Goal: Navigation & Orientation: Find specific page/section

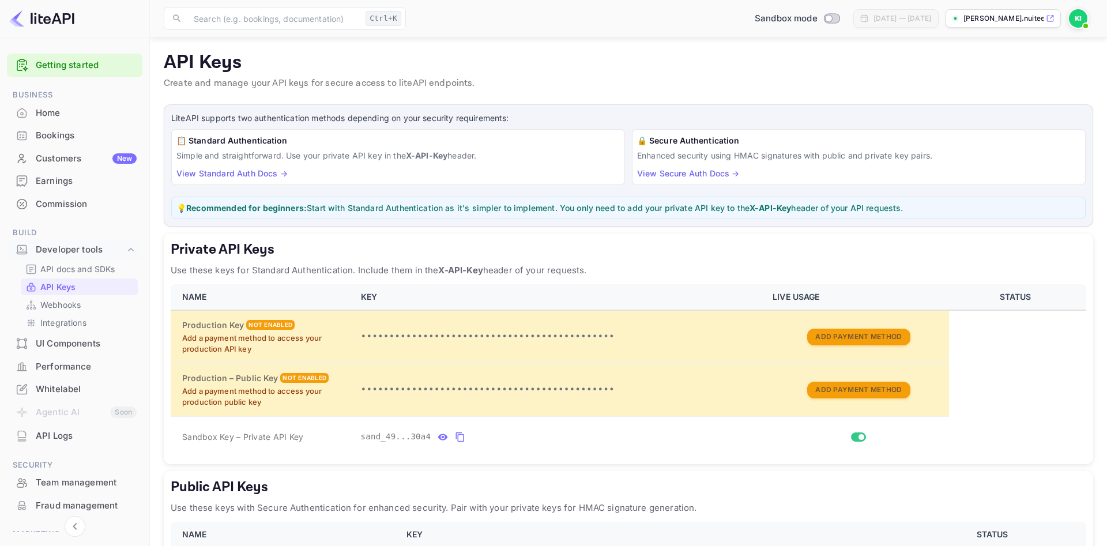
scroll to position [65, 0]
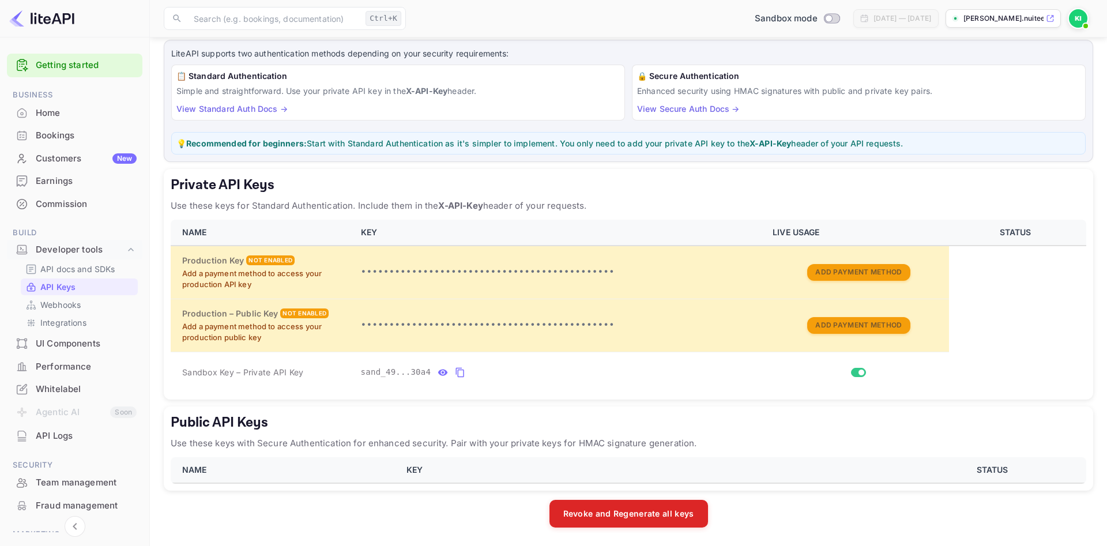
click at [55, 112] on div "Home" at bounding box center [86, 113] width 101 height 13
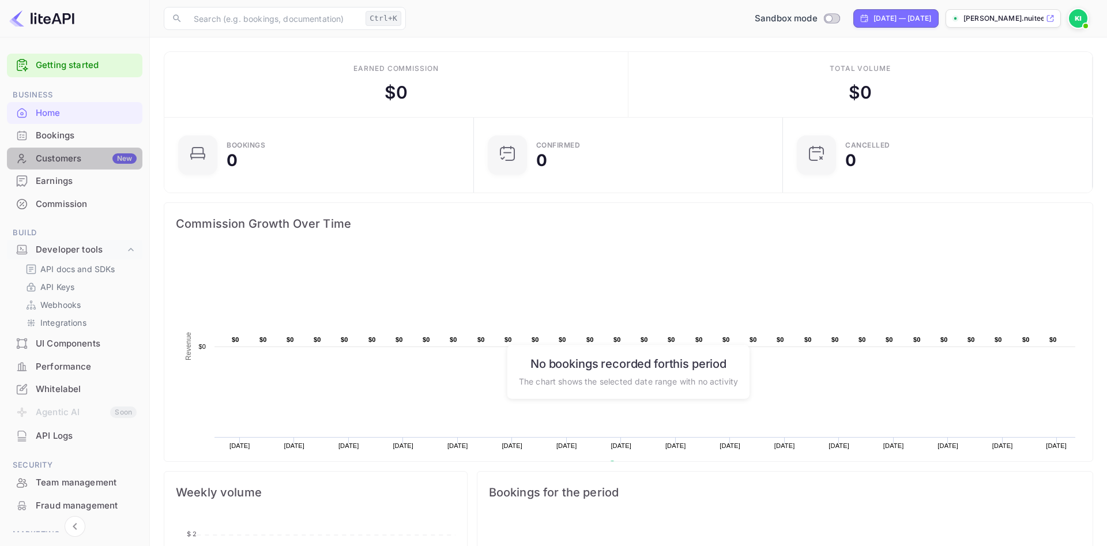
click at [66, 157] on div "Customers New" at bounding box center [86, 158] width 101 height 13
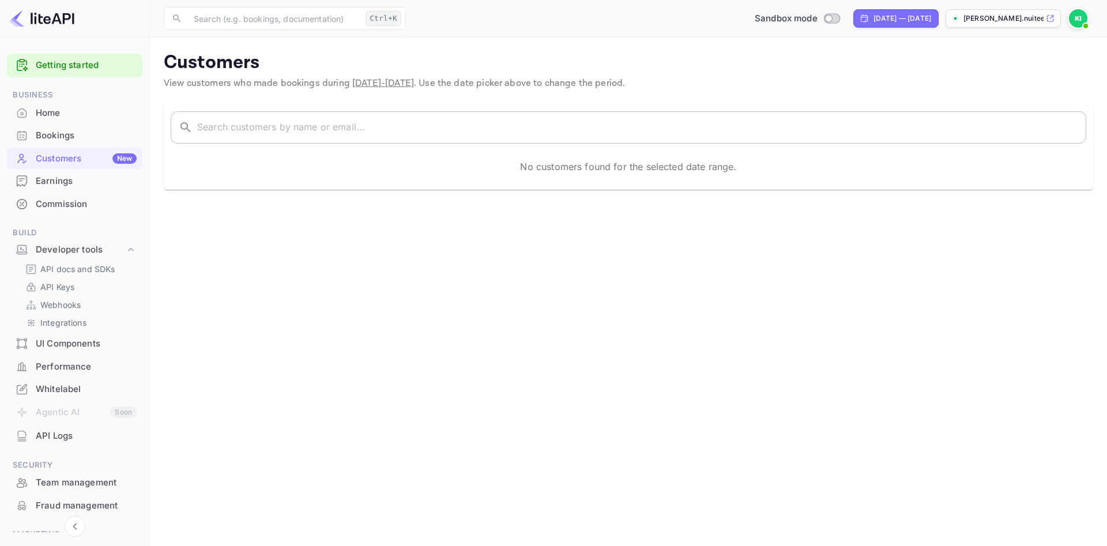
click at [191, 131] on icon at bounding box center [186, 127] width 14 height 14
click at [70, 178] on div "Earnings" at bounding box center [86, 181] width 101 height 13
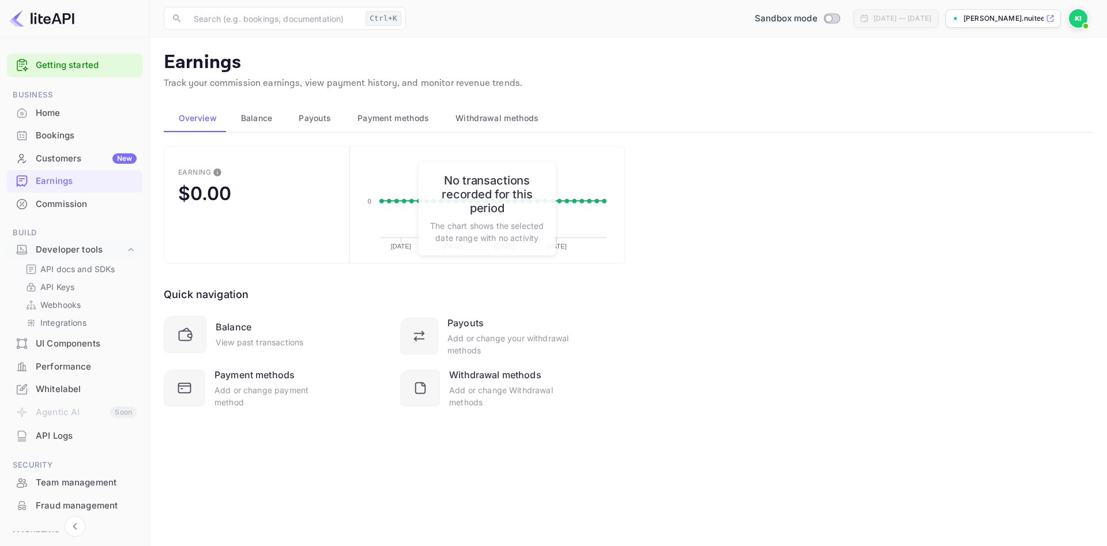
click at [66, 201] on div "Commission" at bounding box center [86, 204] width 101 height 13
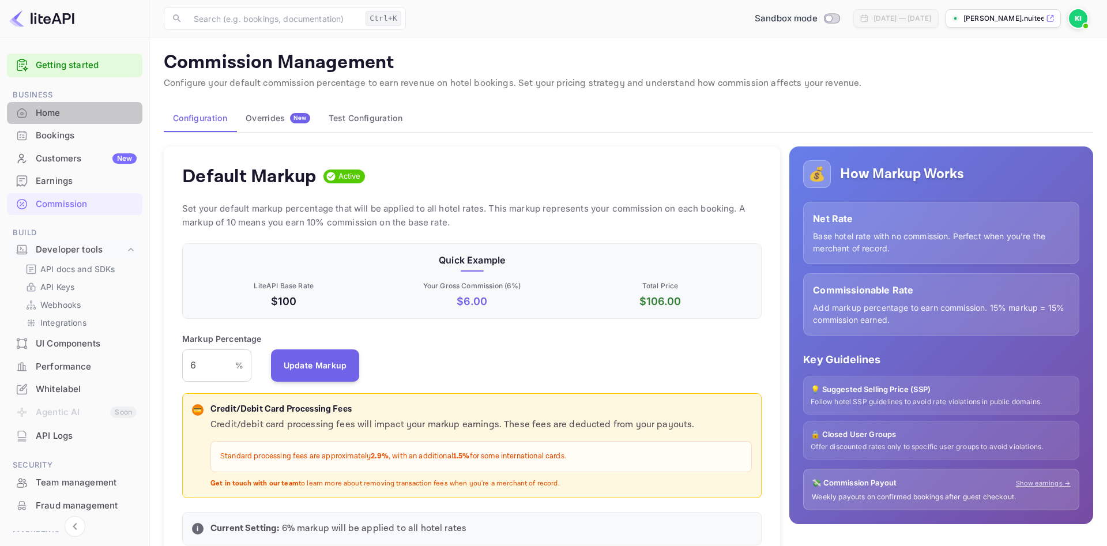
click at [73, 119] on div "Home" at bounding box center [86, 113] width 101 height 13
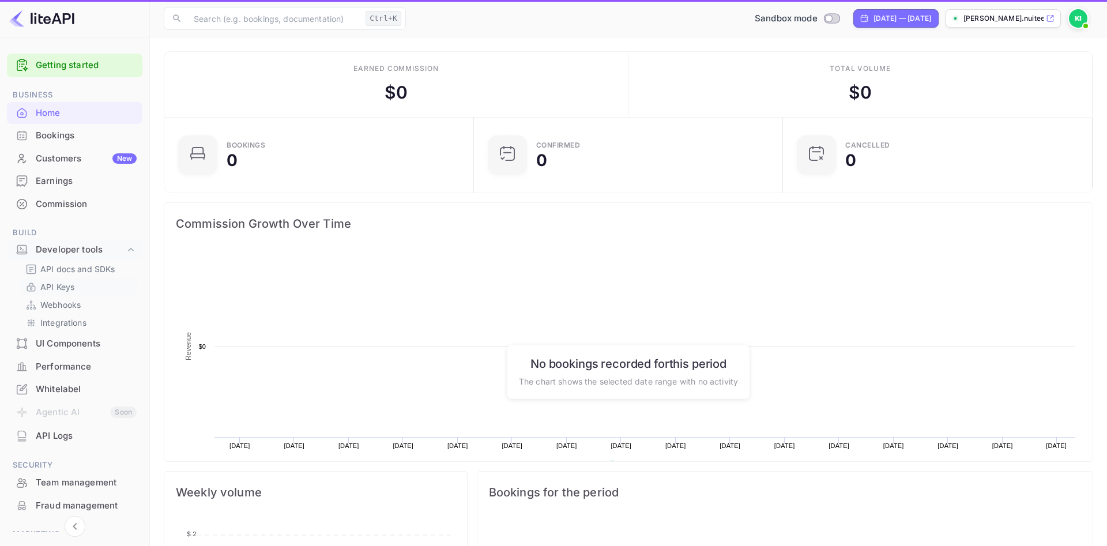
scroll to position [1, 1]
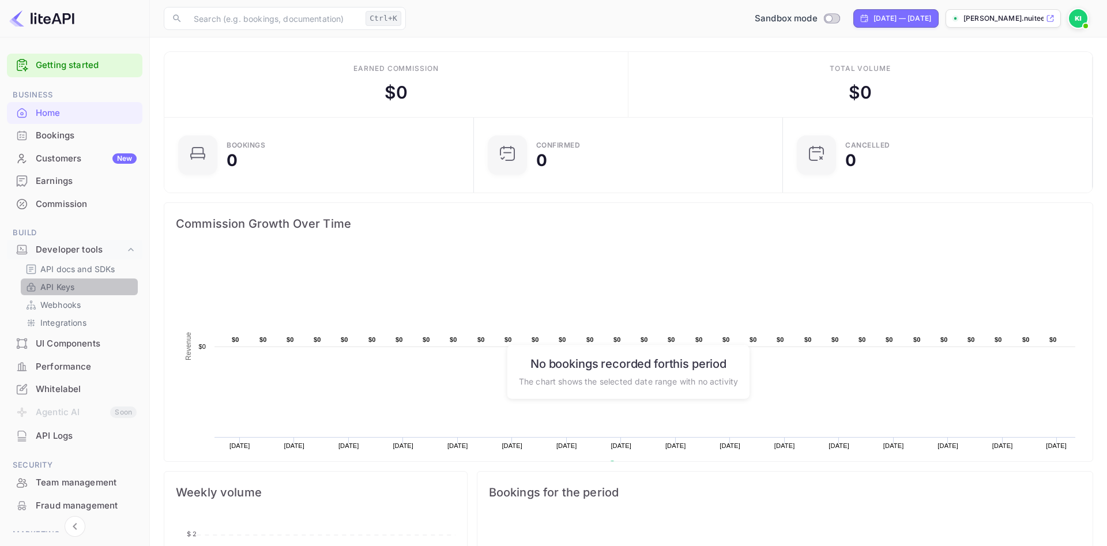
click at [59, 283] on p "API Keys" at bounding box center [57, 287] width 34 height 12
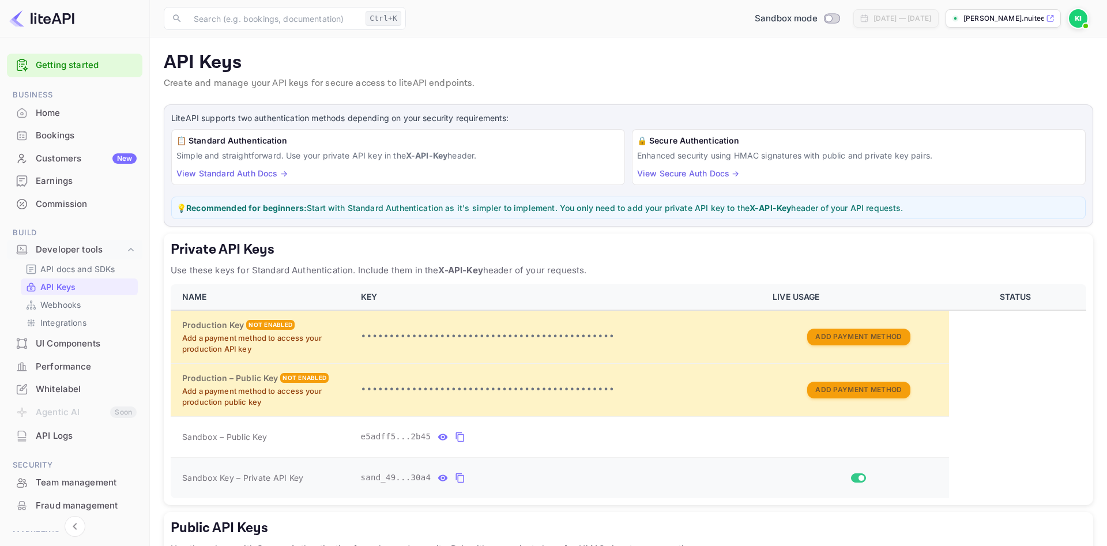
scroll to position [146, 0]
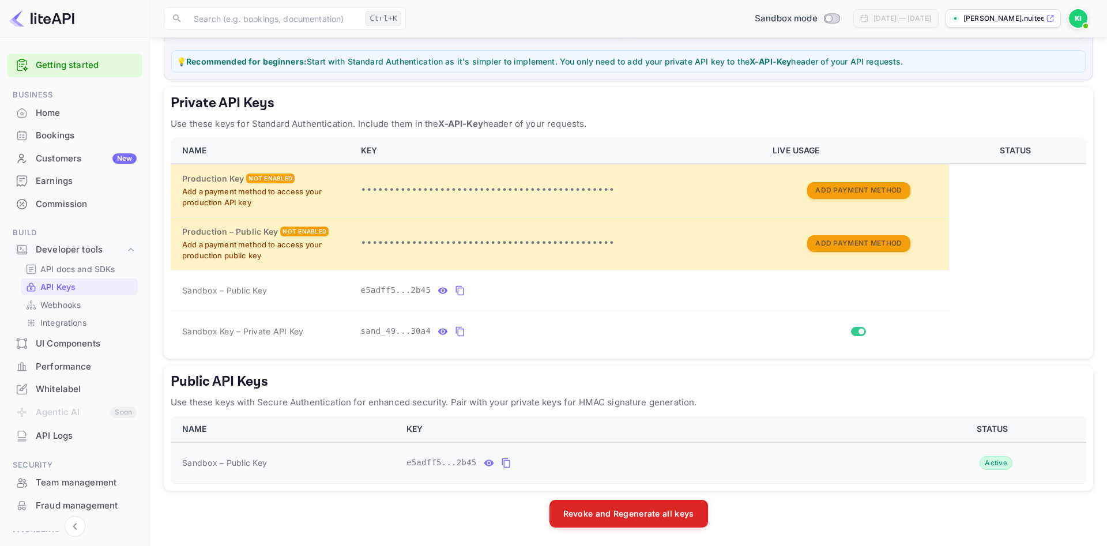
click at [501, 466] on icon "public api keys table" at bounding box center [506, 463] width 10 height 14
